Goal: Check status: Check status

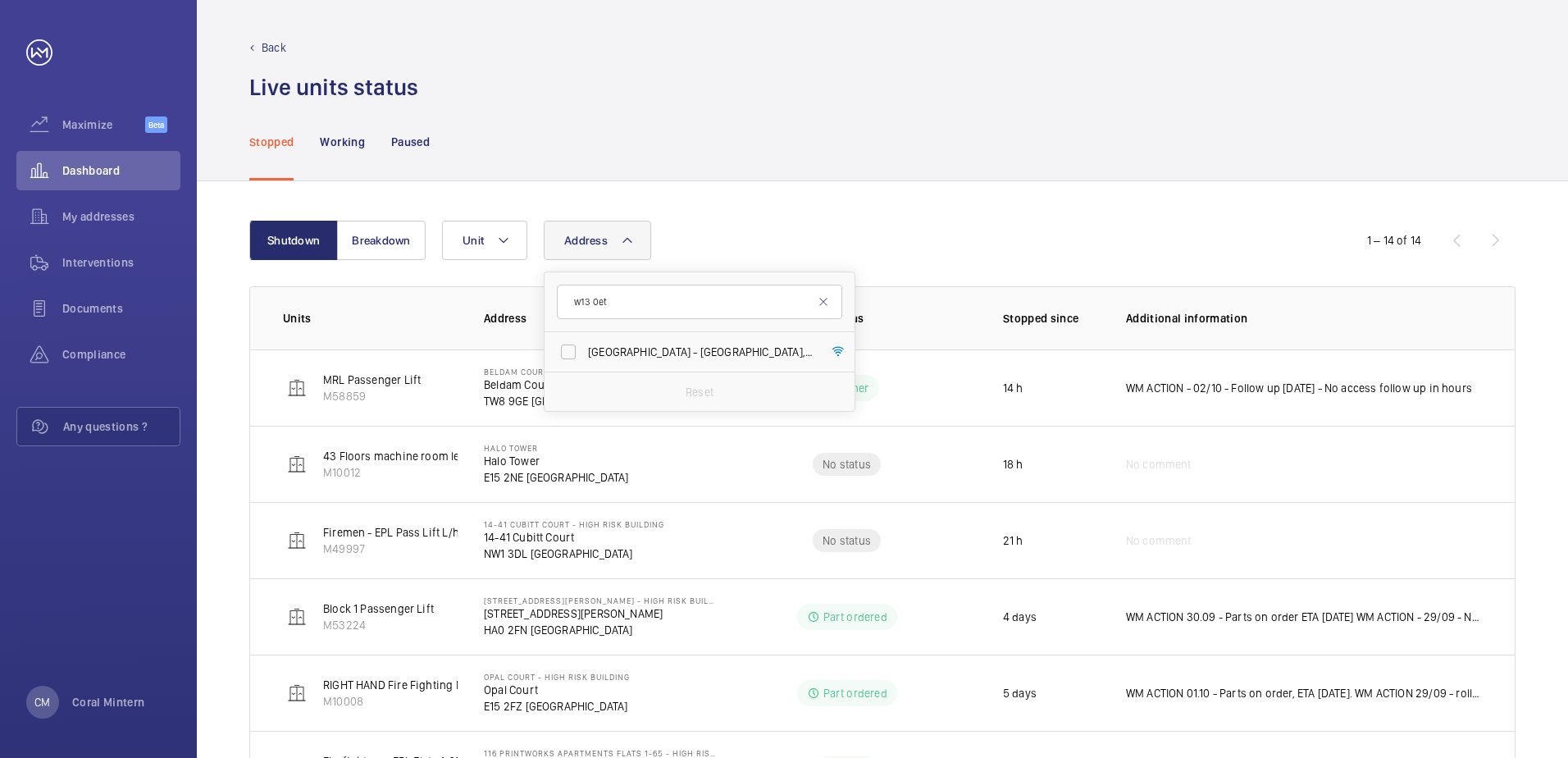
type input "w13 0et"
click at [666, 358] on span "[GEOGRAPHIC_DATA] - [GEOGRAPHIC_DATA]" at bounding box center [700, 352] width 226 height 17
click at [585, 358] on input "[GEOGRAPHIC_DATA] - [GEOGRAPHIC_DATA]" at bounding box center [568, 352] width 33 height 33
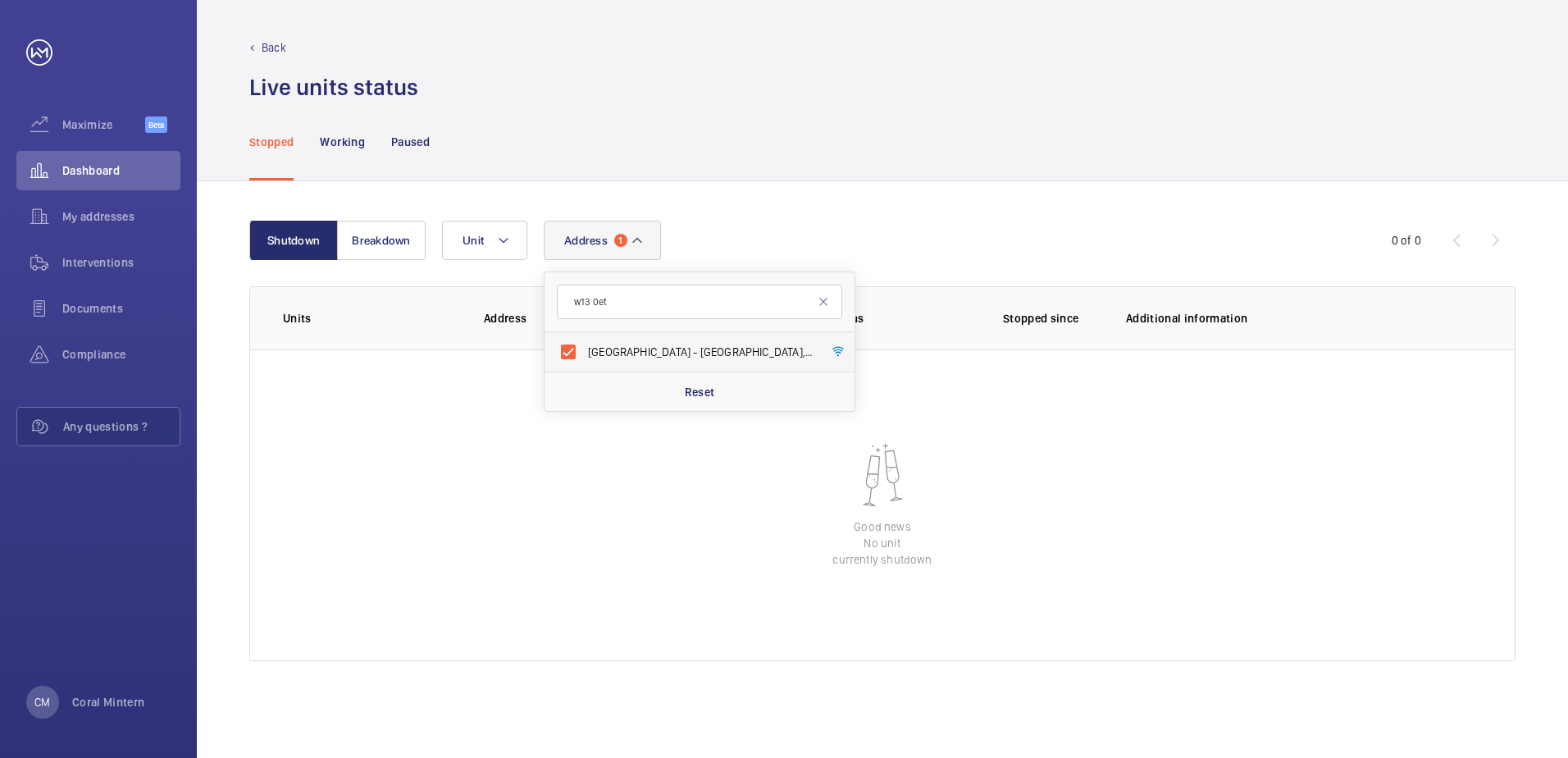
click at [735, 344] on span "[GEOGRAPHIC_DATA] - [GEOGRAPHIC_DATA]" at bounding box center [700, 352] width 226 height 17
click at [585, 344] on input "[GEOGRAPHIC_DATA] - [GEOGRAPHIC_DATA]" at bounding box center [568, 352] width 33 height 33
checkbox input "false"
